Goal: Transaction & Acquisition: Purchase product/service

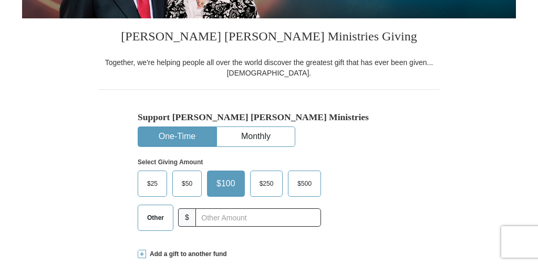
scroll to position [280, 0]
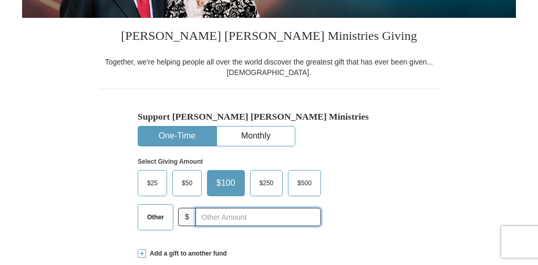
click at [237, 208] on input "text" at bounding box center [258, 217] width 126 height 18
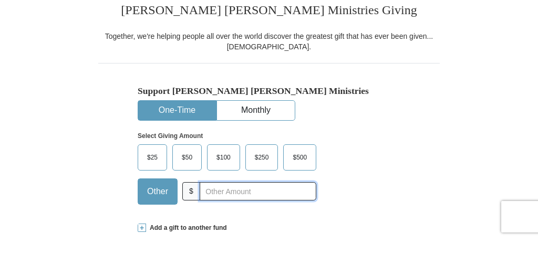
scroll to position [292, 0]
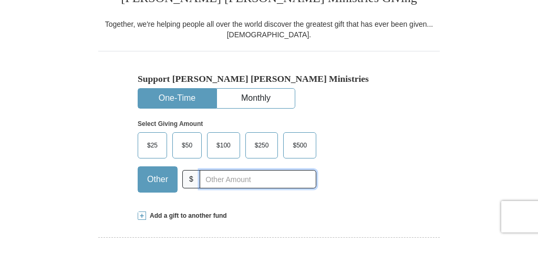
paste input "110.41"
type input "110.41"
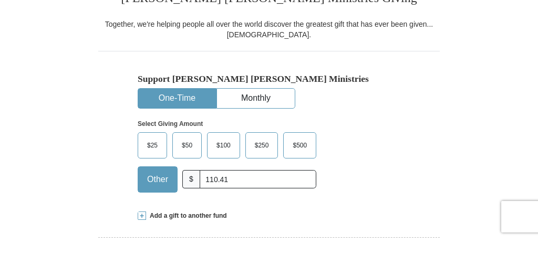
click at [207, 237] on span "Add a gift to another fund" at bounding box center [186, 241] width 81 height 9
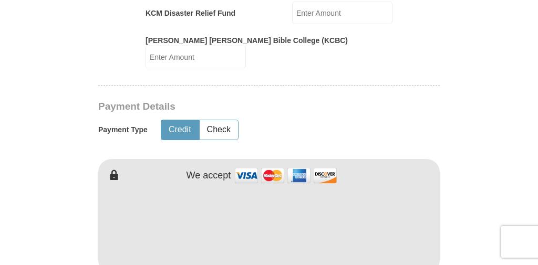
scroll to position [653, 0]
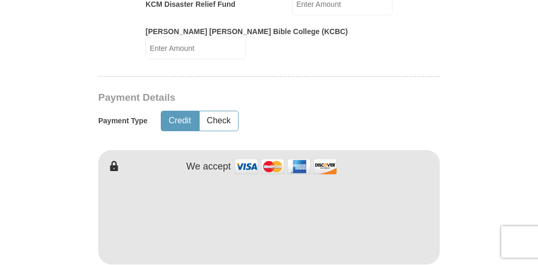
type input "[PERSON_NAME]"
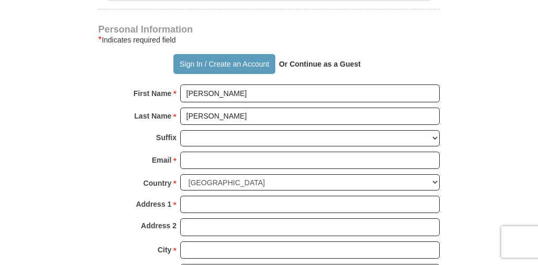
scroll to position [920, 0]
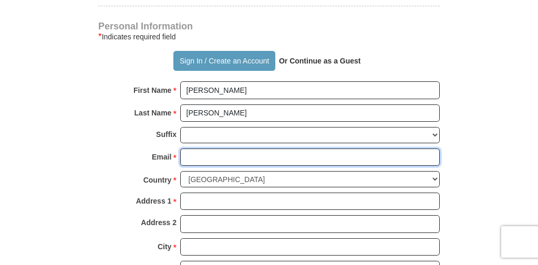
click at [395, 149] on input "Email *" at bounding box center [310, 158] width 260 height 18
type input "[EMAIL_ADDRESS][DOMAIN_NAME]"
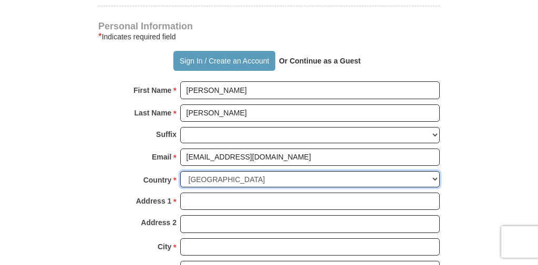
select select "CA"
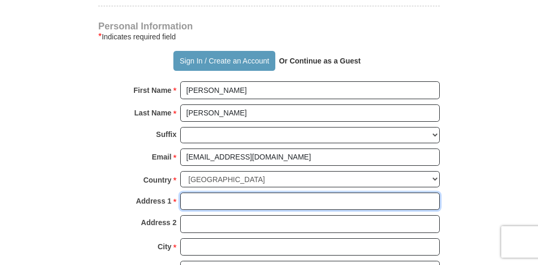
type input "810-131 Regiment Square"
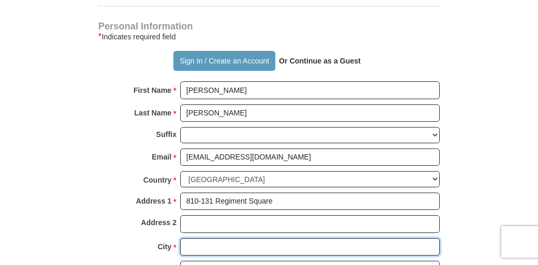
type input "[GEOGRAPHIC_DATA]"
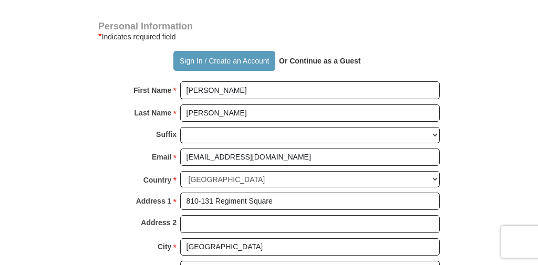
type input "V6B 1X6"
type input "6047046341"
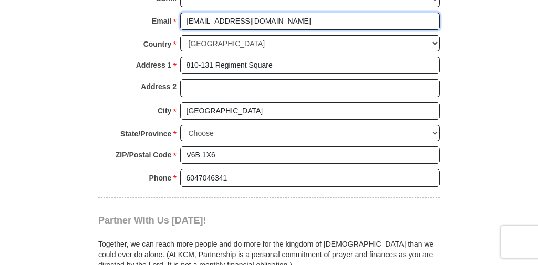
scroll to position [1060, 0]
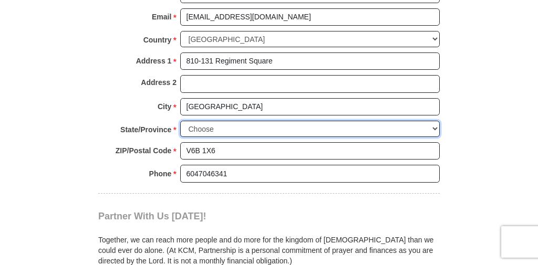
click at [420, 121] on select "Choose [GEOGRAPHIC_DATA] [GEOGRAPHIC_DATA] [GEOGRAPHIC_DATA] [GEOGRAPHIC_DATA] …" at bounding box center [310, 129] width 260 height 16
select select "BC"
click at [180, 121] on select "Choose [GEOGRAPHIC_DATA] [GEOGRAPHIC_DATA] [GEOGRAPHIC_DATA] [GEOGRAPHIC_DATA] …" at bounding box center [310, 129] width 260 height 16
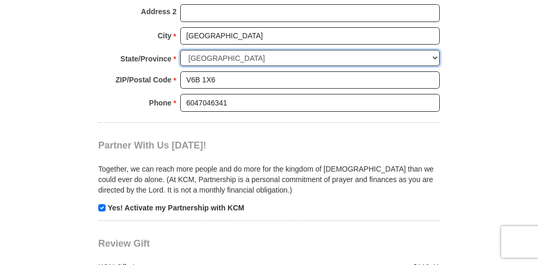
scroll to position [1160, 0]
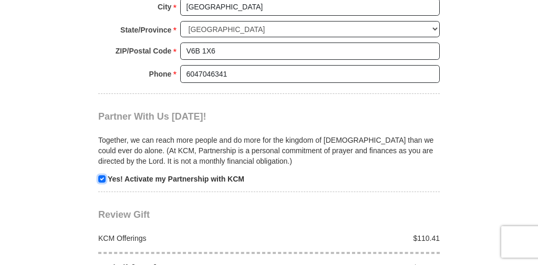
click at [103, 176] on input "checkbox" at bounding box center [101, 179] width 7 height 7
checkbox input "false"
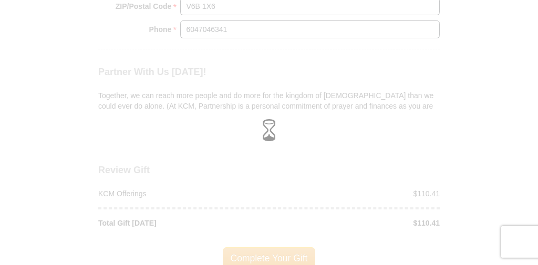
scroll to position [1211, 0]
